Goal: Task Accomplishment & Management: Manage account settings

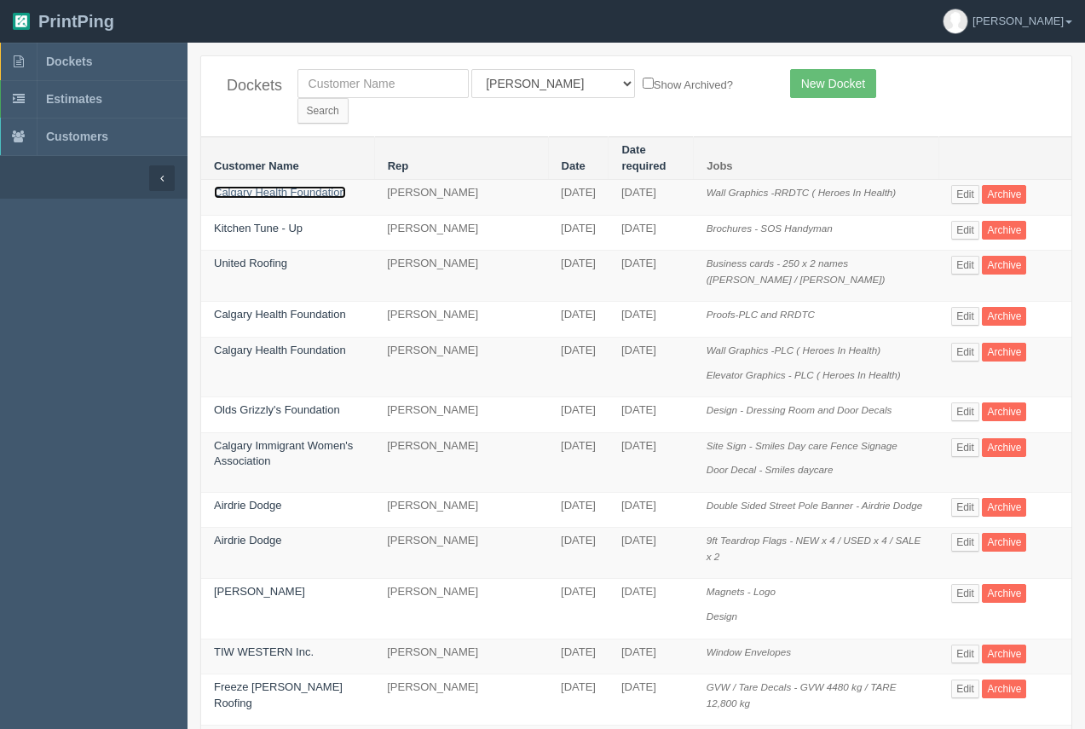
click at [306, 186] on link "Calgary Health Foundation" at bounding box center [280, 192] width 132 height 13
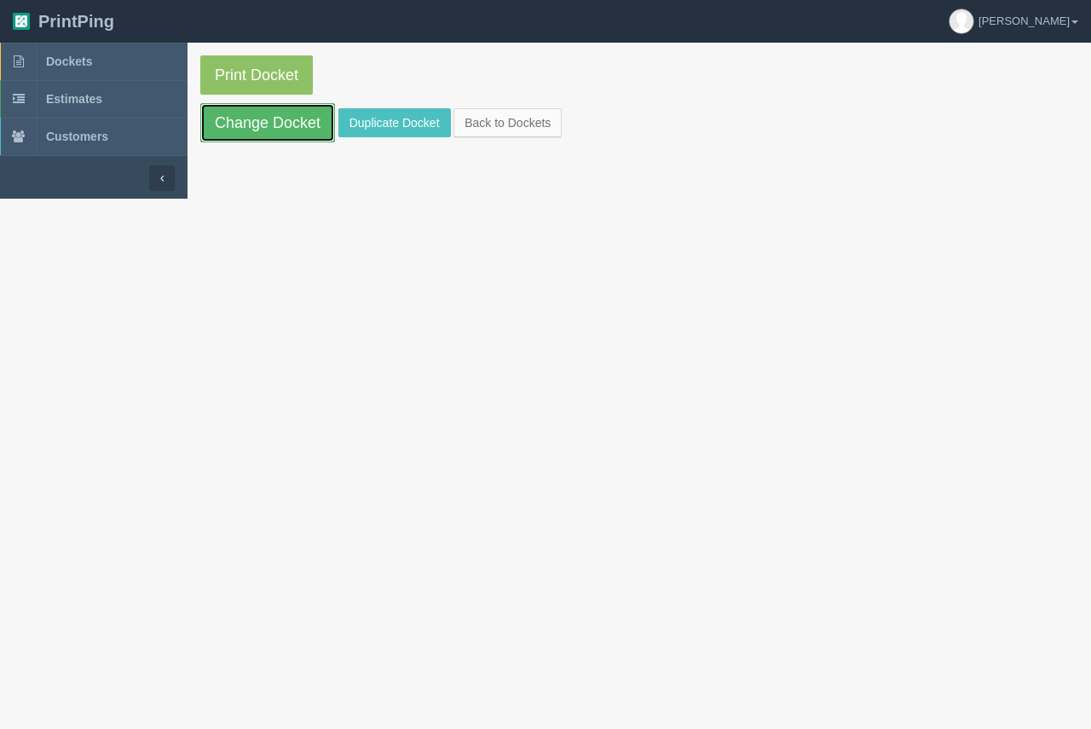
click at [300, 125] on link "Change Docket" at bounding box center [267, 122] width 135 height 39
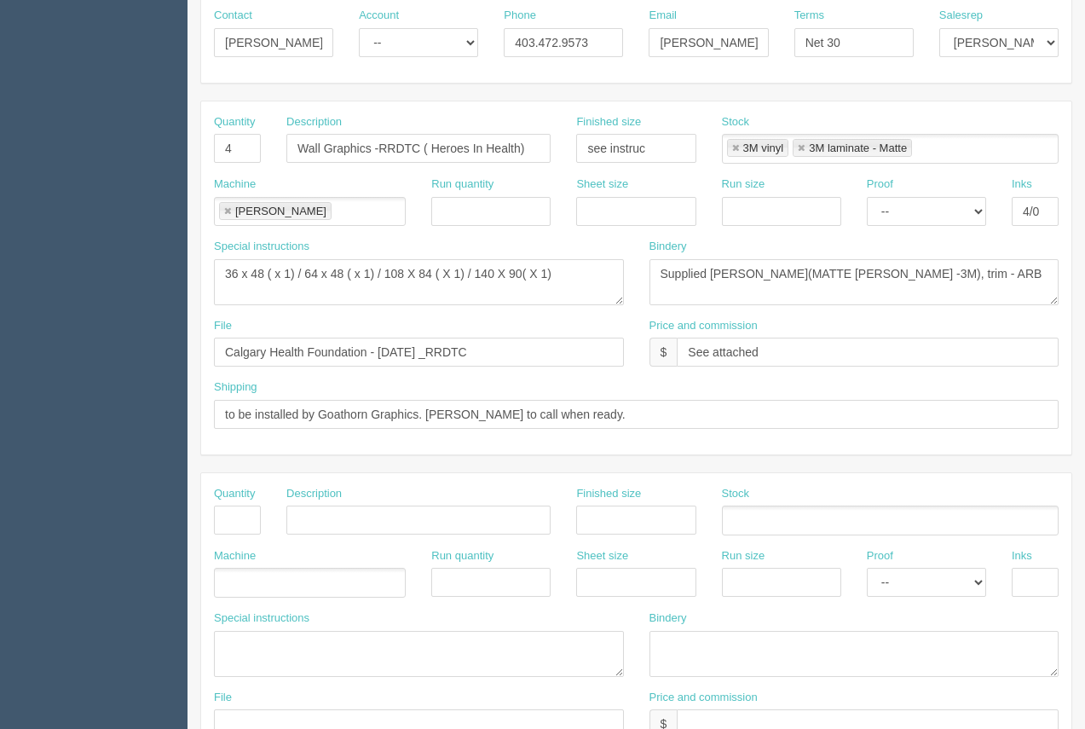
scroll to position [246, 0]
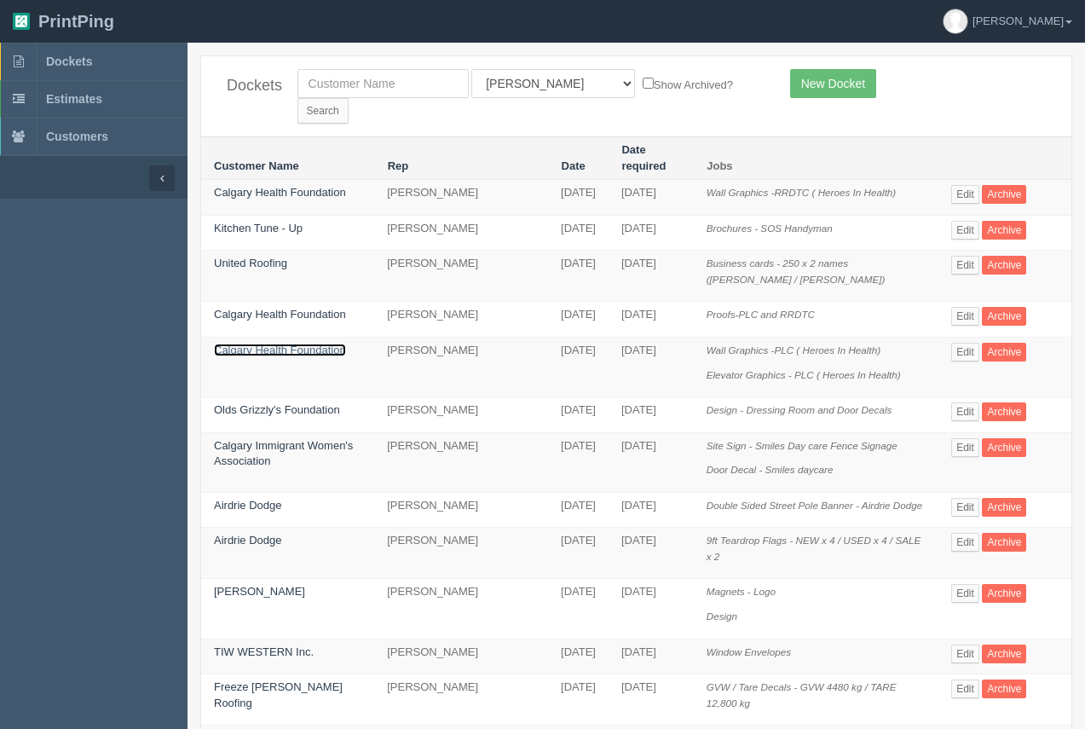
click at [288, 344] on link "Calgary Health Foundation" at bounding box center [280, 350] width 132 height 13
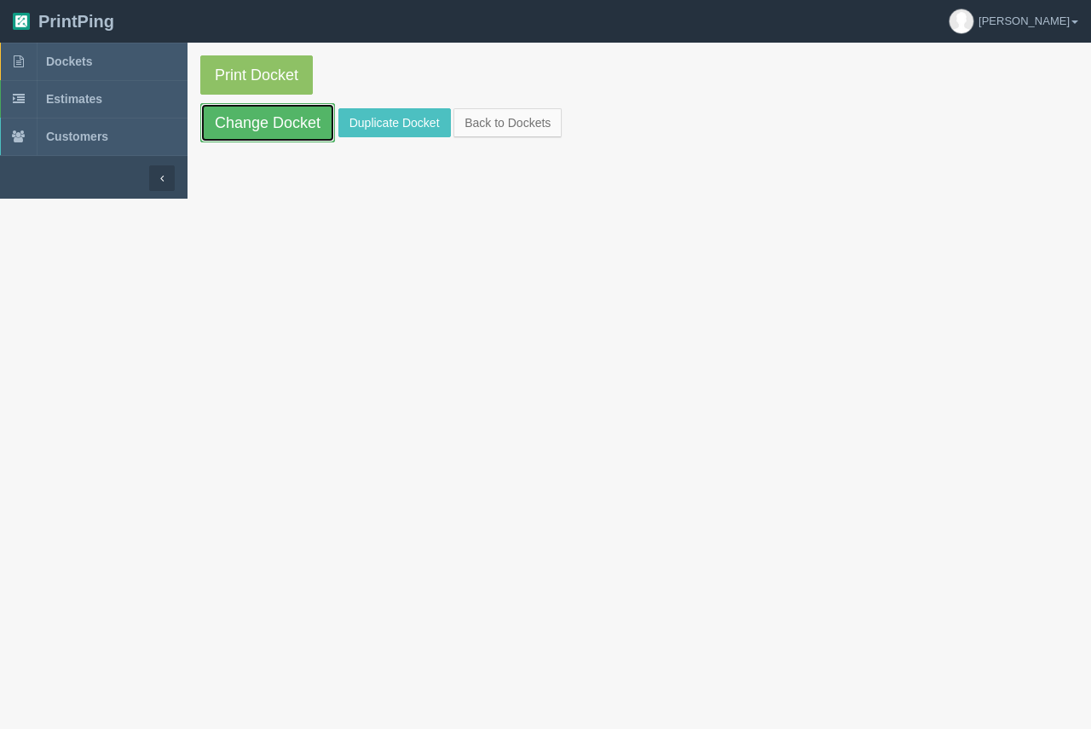
click at [239, 118] on link "Change Docket" at bounding box center [267, 122] width 135 height 39
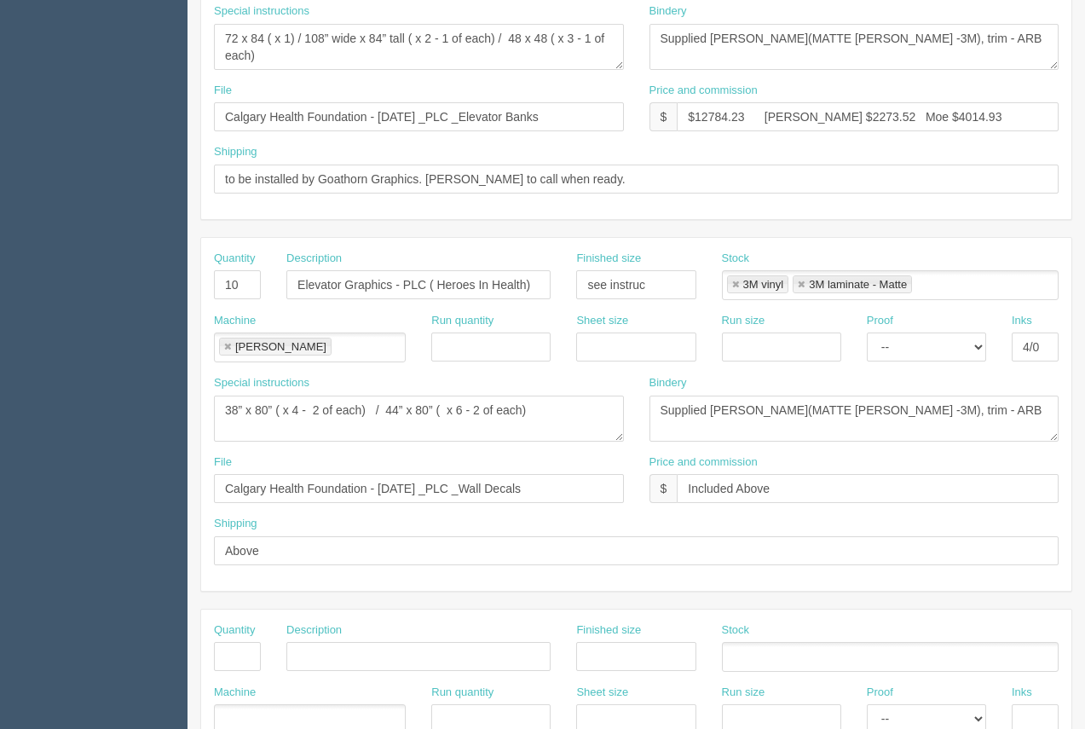
scroll to position [819, 0]
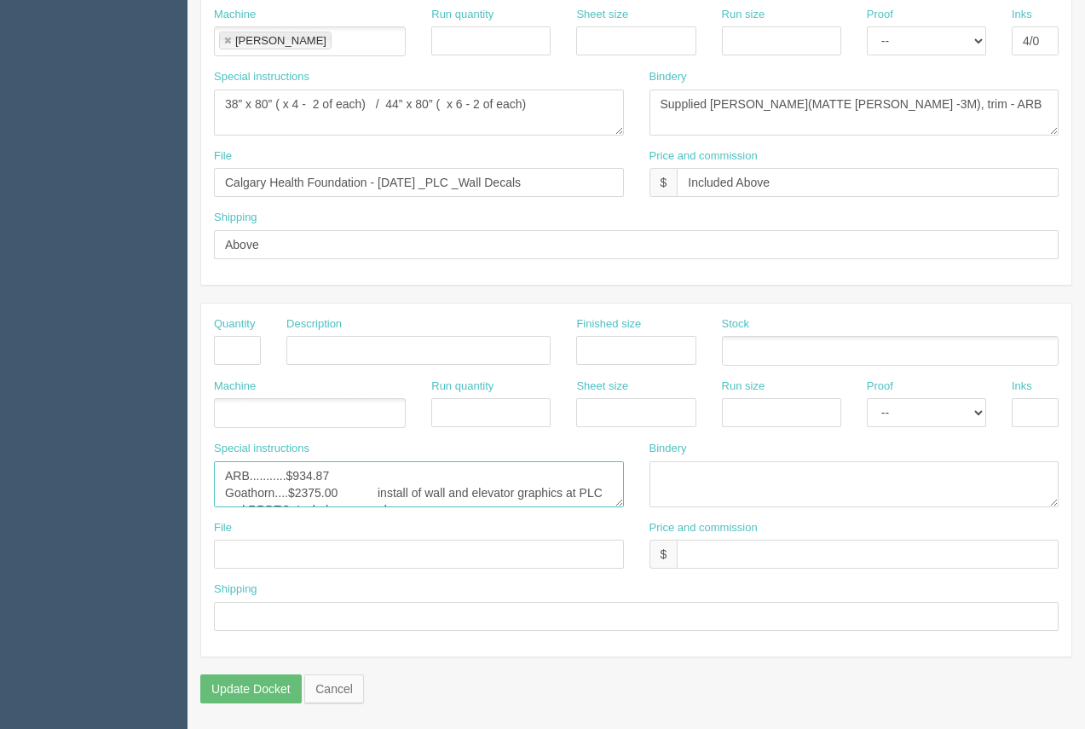
click at [372, 495] on textarea "ARB...........$934.87 Goathorn....$2375.00 install of wall and elevator graphic…" at bounding box center [419, 484] width 410 height 46
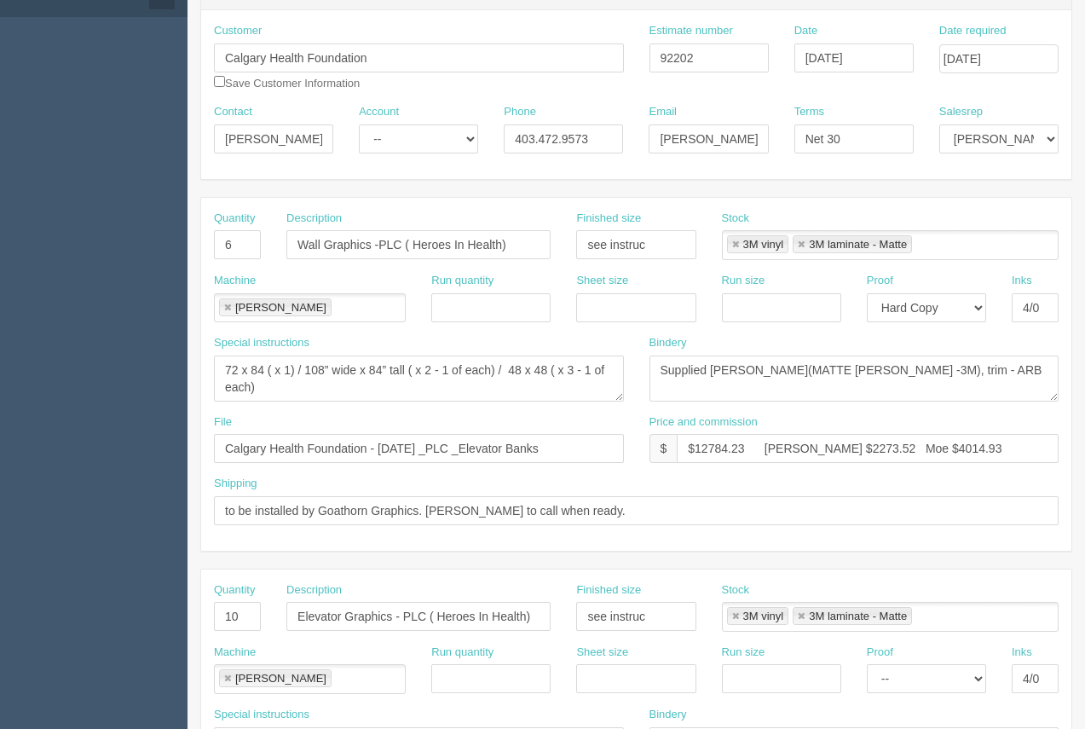
scroll to position [0, 0]
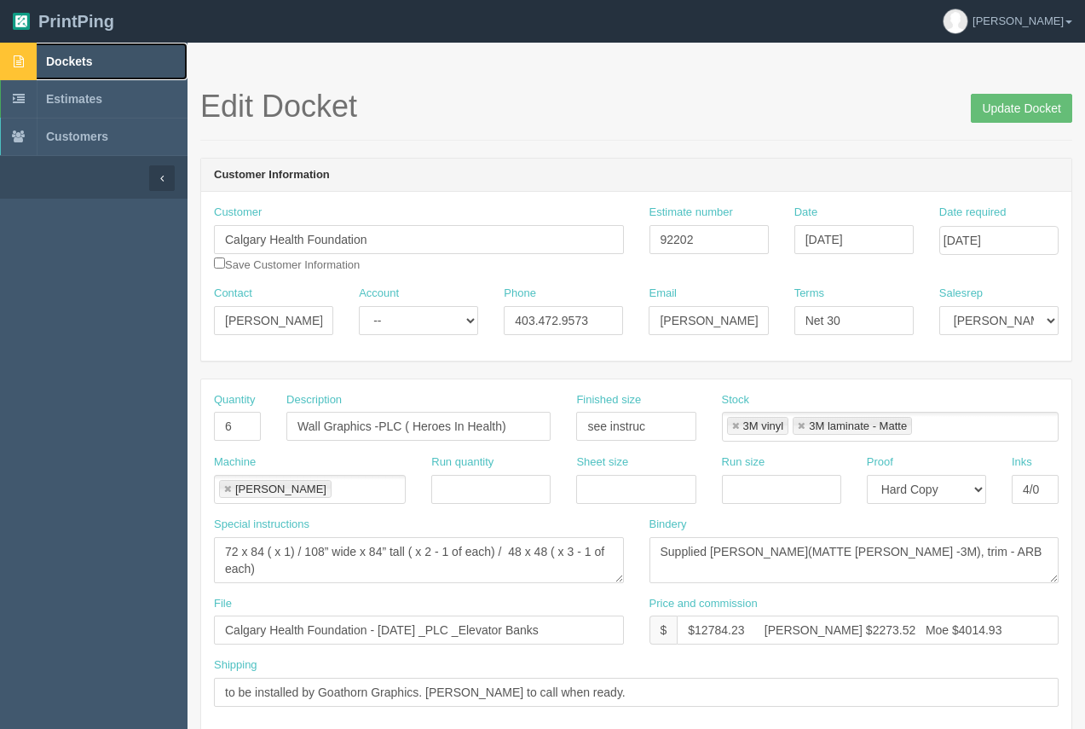
click at [50, 52] on link "Dockets" at bounding box center [94, 62] width 188 height 38
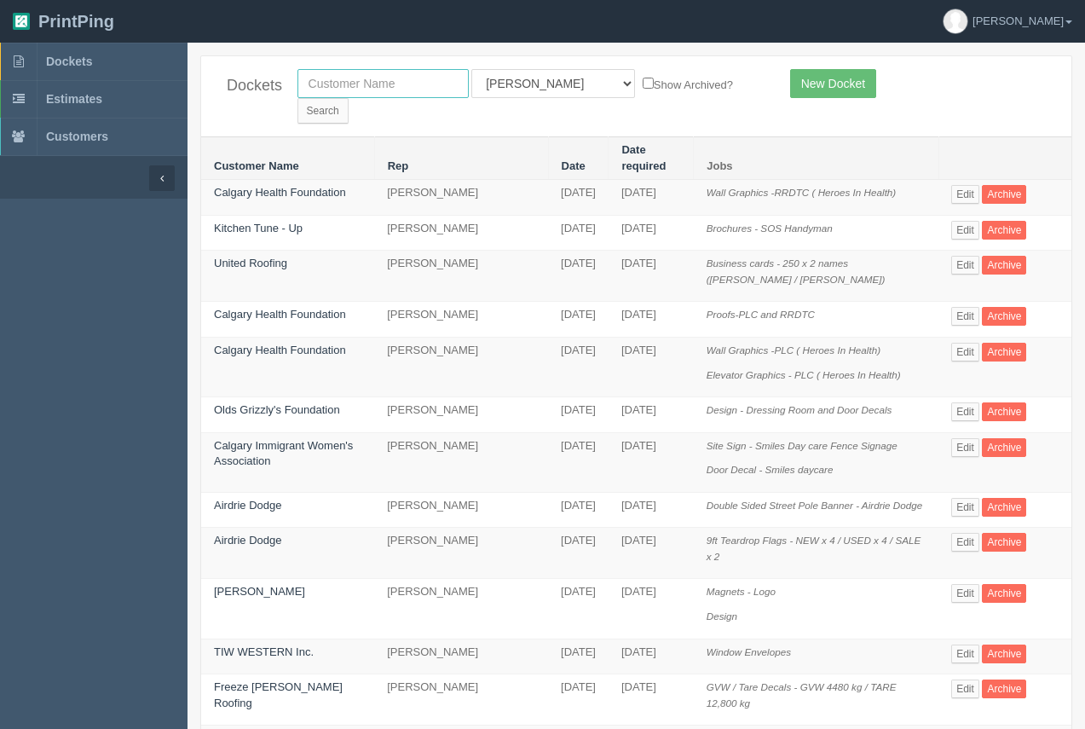
click at [341, 88] on input "text" at bounding box center [383, 83] width 171 height 29
type input "united roofing"
click at [349, 98] on input "Search" at bounding box center [323, 111] width 51 height 26
